Goal: Check status: Check status

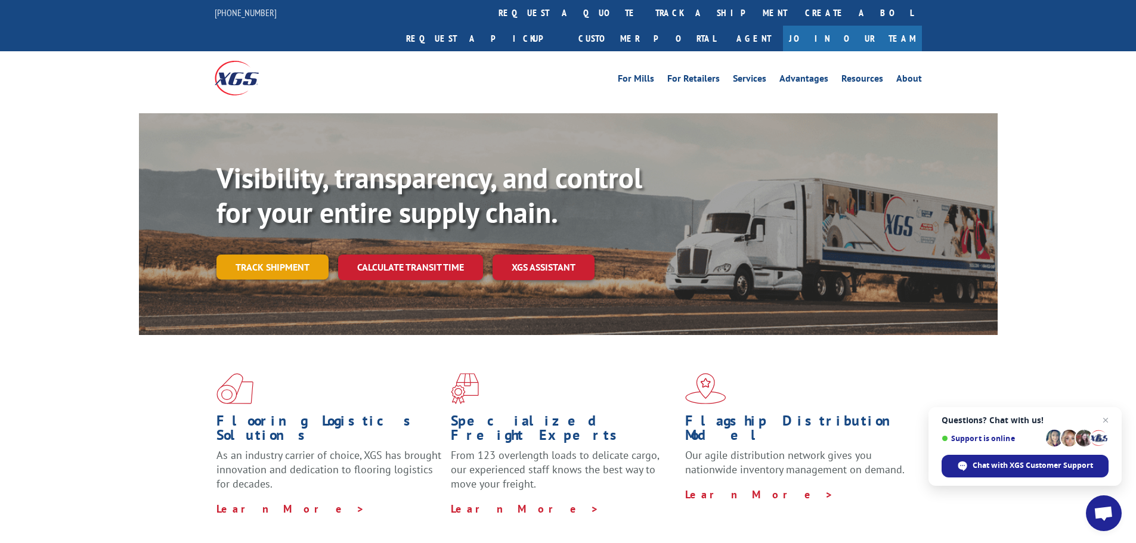
click at [288, 255] on link "Track shipment" at bounding box center [273, 267] width 112 height 25
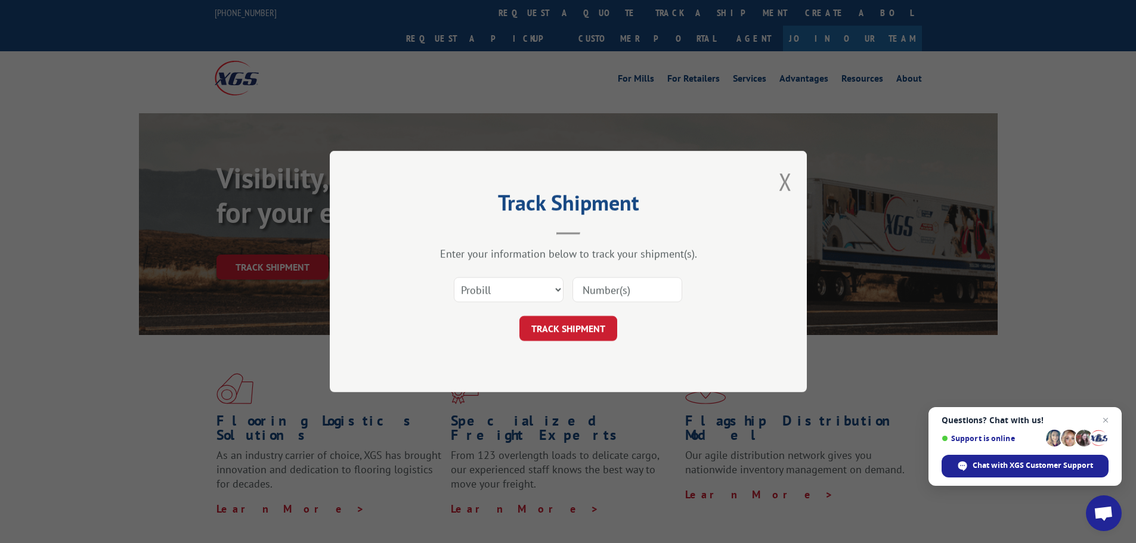
click at [633, 282] on input at bounding box center [628, 289] width 110 height 25
type input "16949597"
click at [592, 332] on button "TRACK SHIPMENT" at bounding box center [569, 328] width 98 height 25
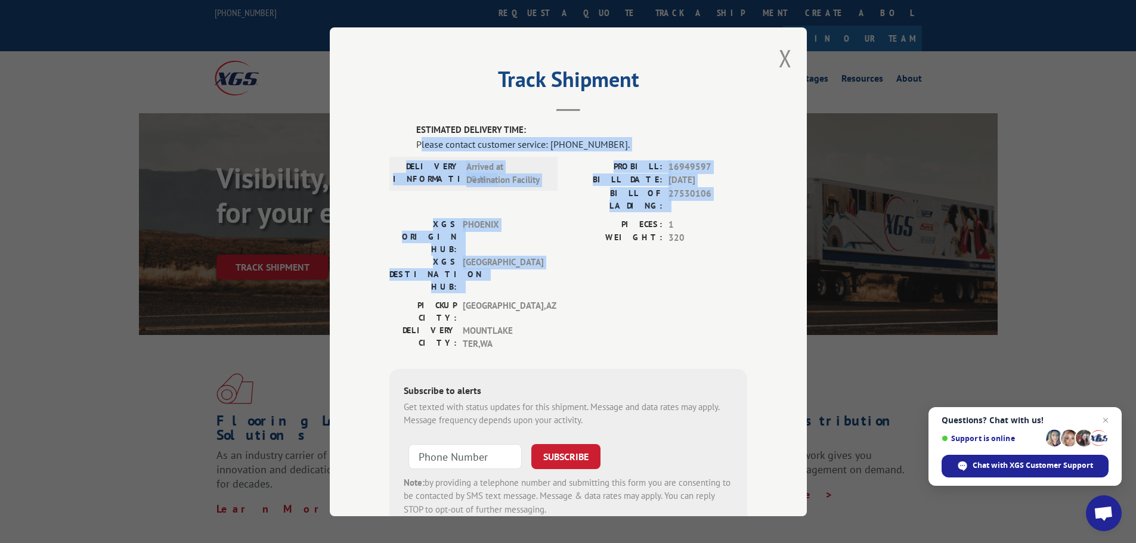
drag, startPoint x: 416, startPoint y: 140, endPoint x: 555, endPoint y: 218, distance: 159.5
click at [555, 218] on div "ESTIMATED DELIVERY TIME: Please contact customer service: [PHONE_NUMBER]. DELIV…" at bounding box center [569, 326] width 358 height 407
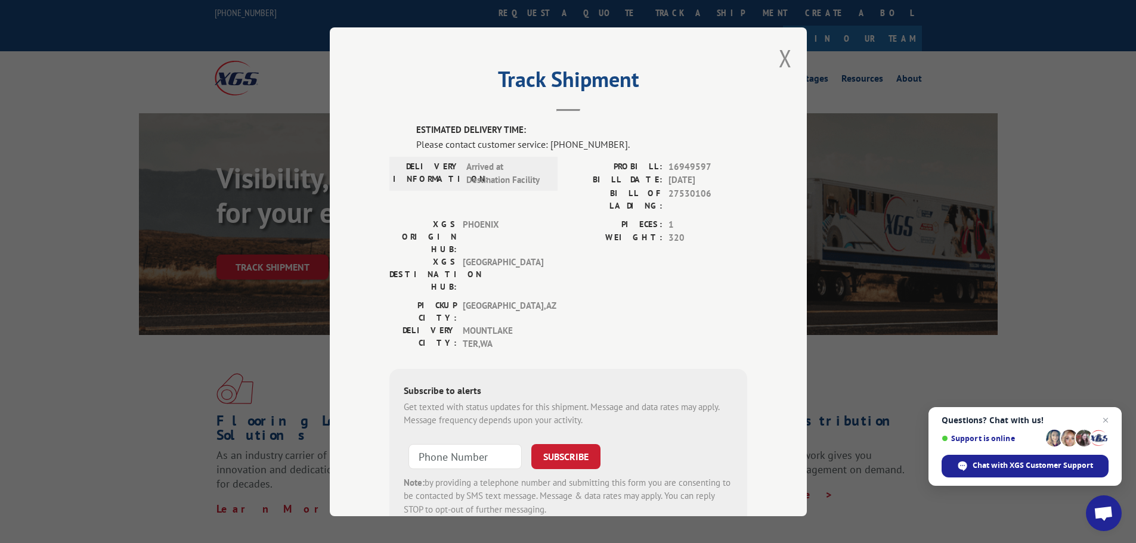
click at [569, 250] on div "PIECES: 1 WEIGHT: 320" at bounding box center [658, 258] width 179 height 81
click at [783, 58] on button "Close modal" at bounding box center [785, 58] width 13 height 32
